Goal: Task Accomplishment & Management: Manage account settings

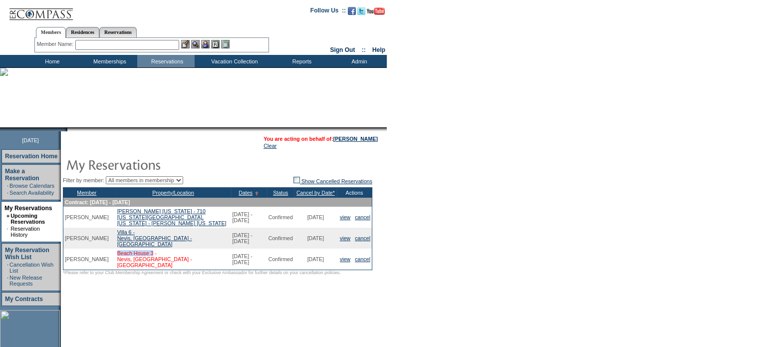
drag, startPoint x: 143, startPoint y: 255, endPoint x: 155, endPoint y: 256, distance: 12.0
click at [155, 256] on tr "[PERSON_NAME] [GEOGRAPHIC_DATA] 3 - [GEOGRAPHIC_DATA], [GEOGRAPHIC_DATA] - [GEO…" at bounding box center [217, 259] width 309 height 21
copy tr "Beach House 3"
drag, startPoint x: 112, startPoint y: 231, endPoint x: 131, endPoint y: 232, distance: 19.0
click at [131, 232] on tr "[PERSON_NAME] [GEOGRAPHIC_DATA], [GEOGRAPHIC_DATA] - [GEOGRAPHIC_DATA] [DATE] -…" at bounding box center [217, 238] width 309 height 21
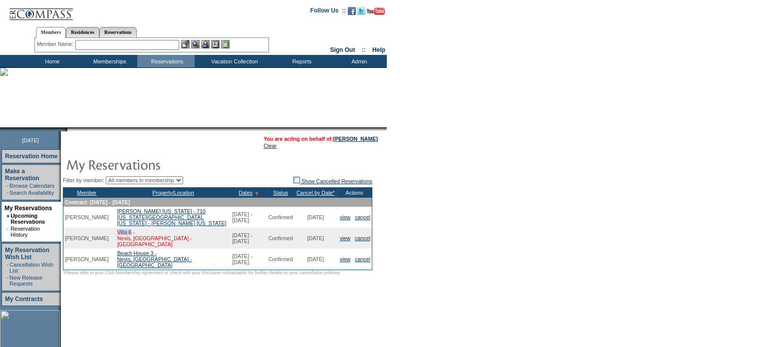
copy tr "Villa 6"
click at [349, 238] on link "view" at bounding box center [345, 238] width 10 height 6
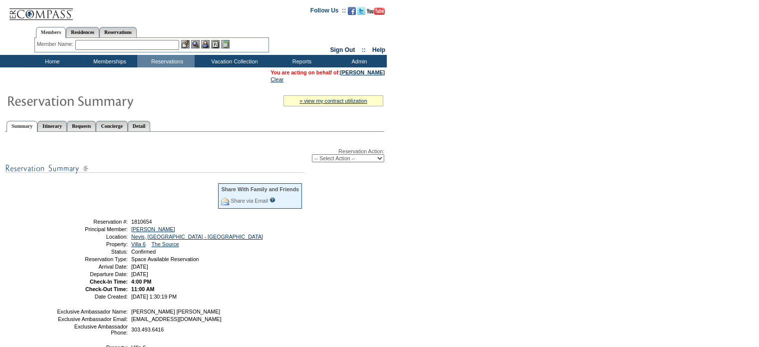
click at [342, 161] on select "-- Select Action -- Modify Reservation Dates Modify Reservation Cost Modify Occ…" at bounding box center [348, 158] width 72 height 8
select select "ChangeOccupancy"
click at [312, 154] on select "-- Select Action -- Modify Reservation Dates Modify Reservation Cost Modify Occ…" at bounding box center [348, 158] width 72 height 8
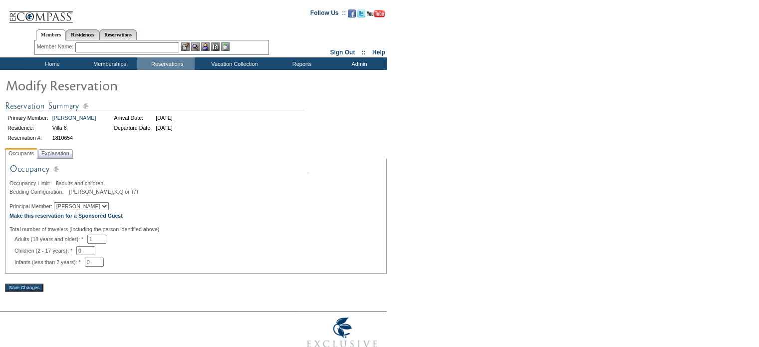
click at [65, 156] on span "Explanation" at bounding box center [55, 153] width 32 height 10
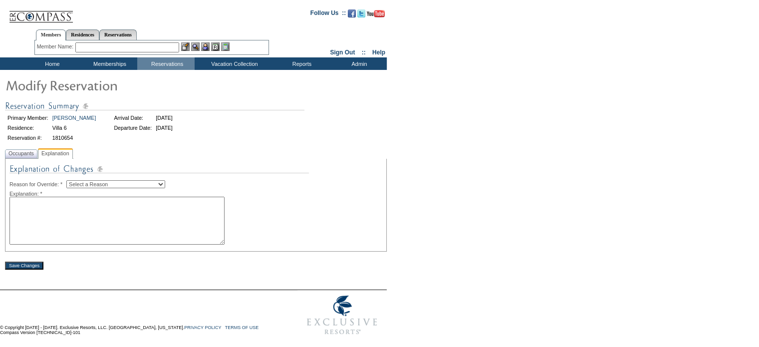
click at [110, 186] on select "Select a Reason Creating Continuous Stay Days Rebooked After Cancellation Editi…" at bounding box center [115, 184] width 99 height 8
select select "1036"
click at [74, 180] on select "Select a Reason Creating Continuous Stay Days Rebooked After Cancellation Editi…" at bounding box center [115, 184] width 99 height 8
click at [91, 213] on textarea at bounding box center [116, 221] width 215 height 48
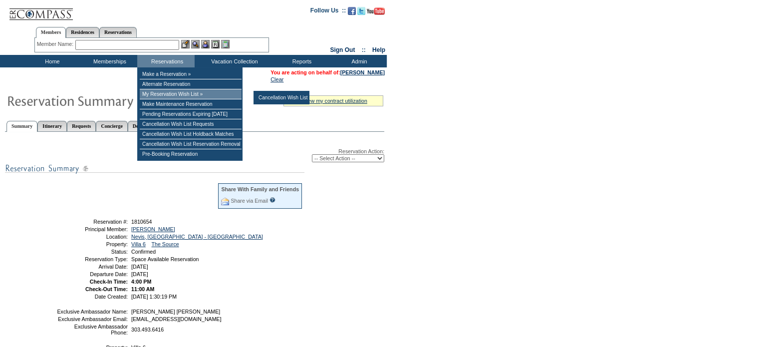
click at [183, 96] on td "My Reservation Wish List »" at bounding box center [191, 94] width 102 height 10
